Goal: Information Seeking & Learning: Find specific fact

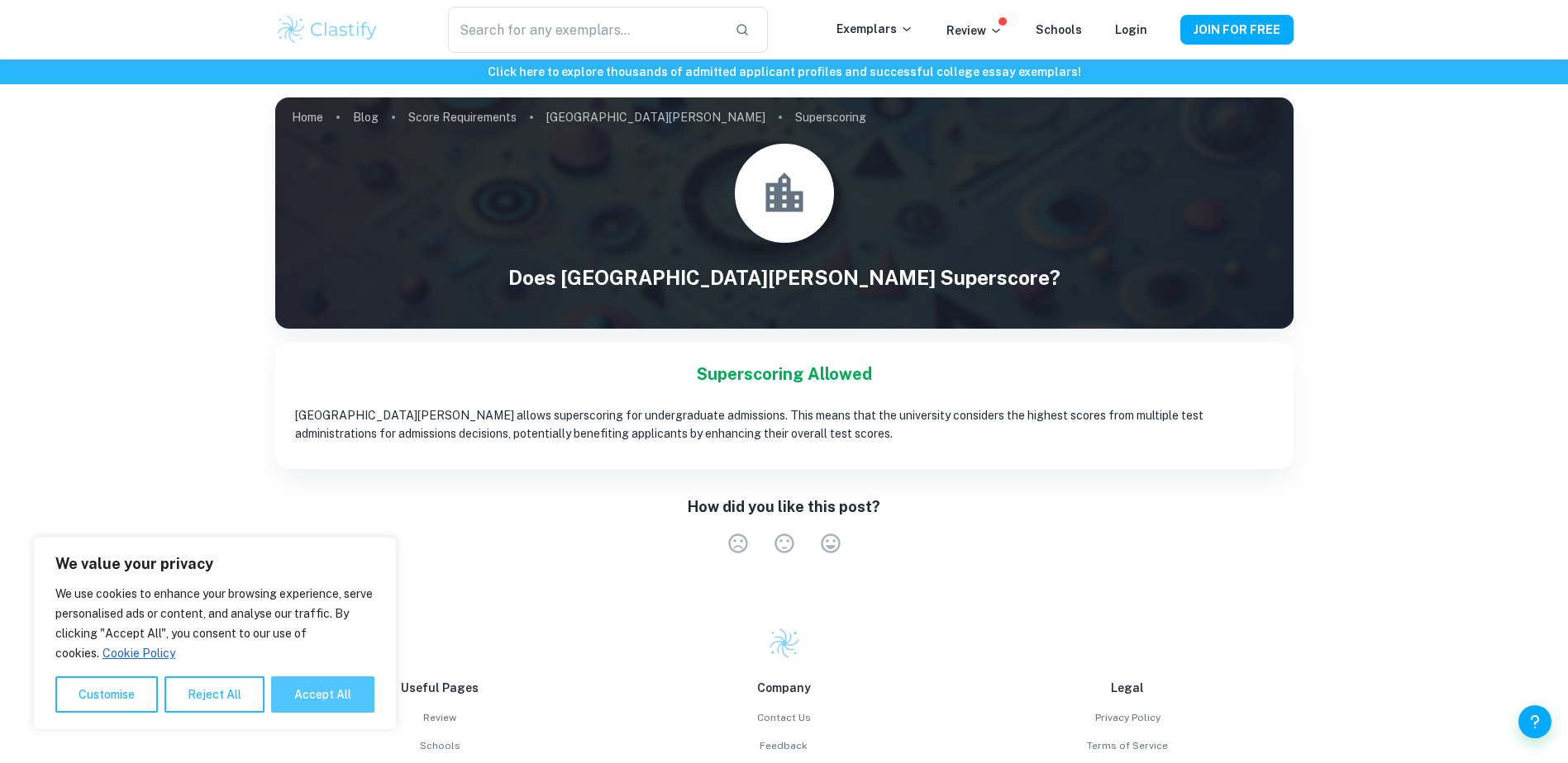
click at [330, 679] on button "Accept All" at bounding box center [323, 695] width 104 height 36
checkbox input "true"
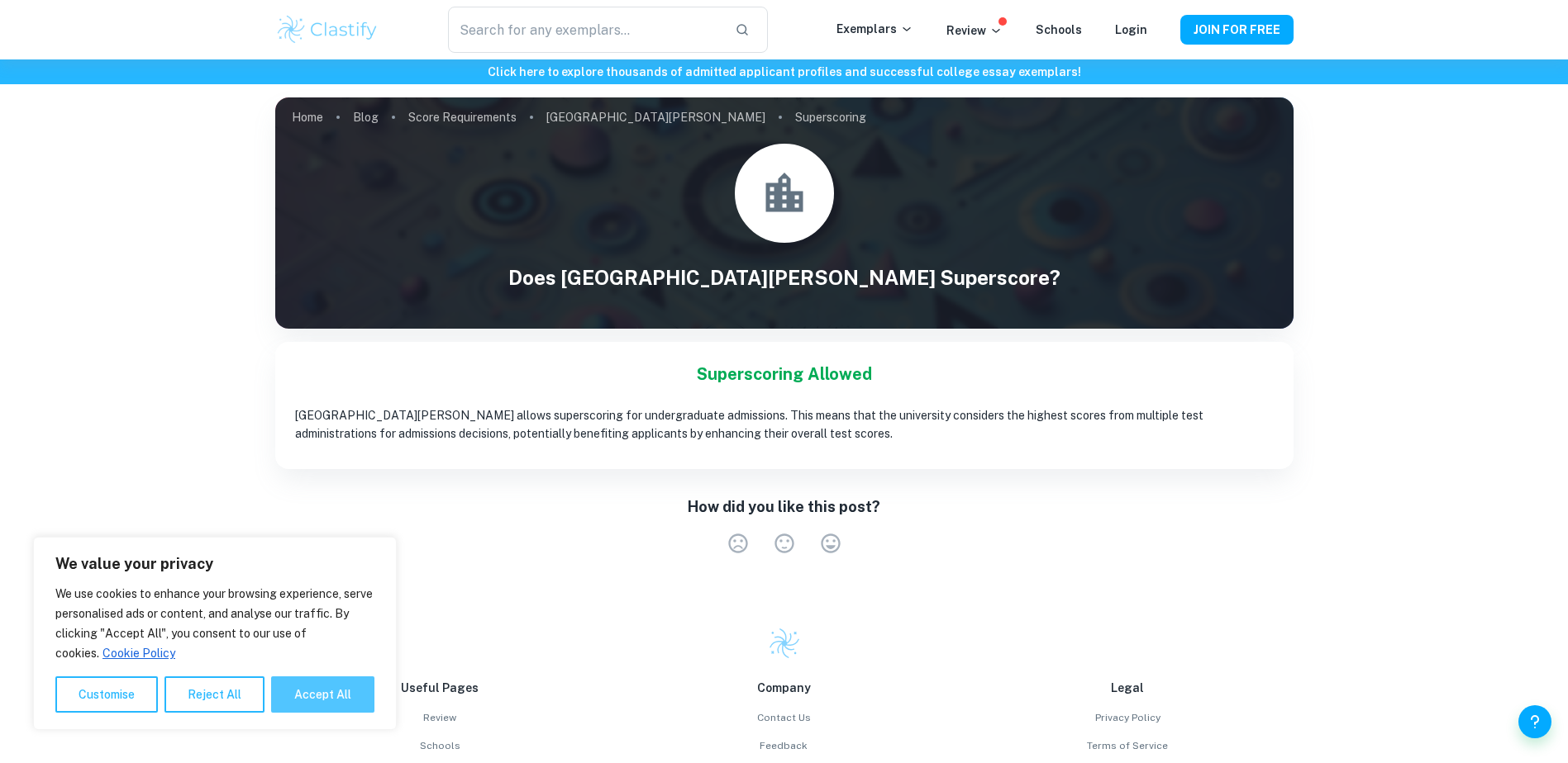
checkbox input "true"
